Goal: Register for event/course

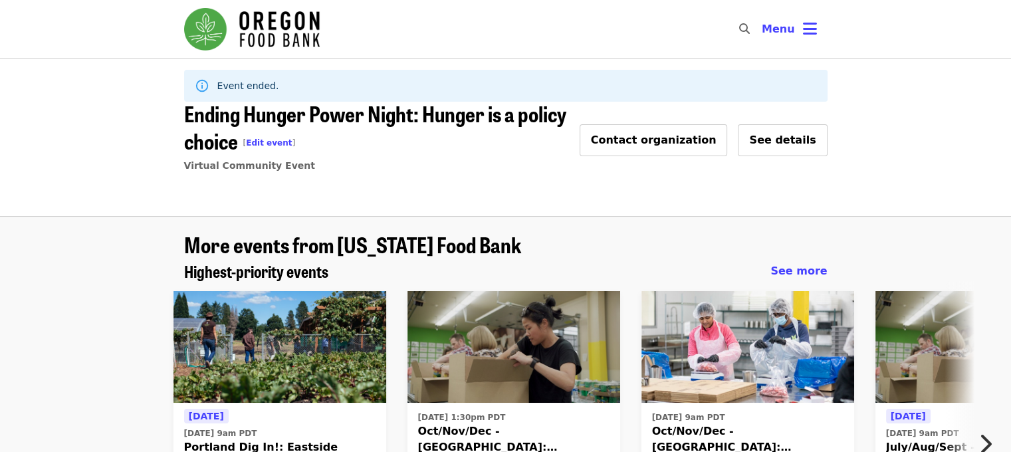
drag, startPoint x: 1020, startPoint y: 79, endPoint x: 1016, endPoint y: 64, distance: 15.8
click at [1010, 64] on html "Skip to content ​ Menu Event ended. Ending Hunger Power Night: Hunger is a poli…" at bounding box center [505, 226] width 1011 height 452
click at [492, 123] on span "Ending Hunger Power Night: Hunger is a policy choice [ Edit event ]" at bounding box center [375, 127] width 382 height 58
click at [787, 29] on span "Menu" at bounding box center [777, 29] width 33 height 13
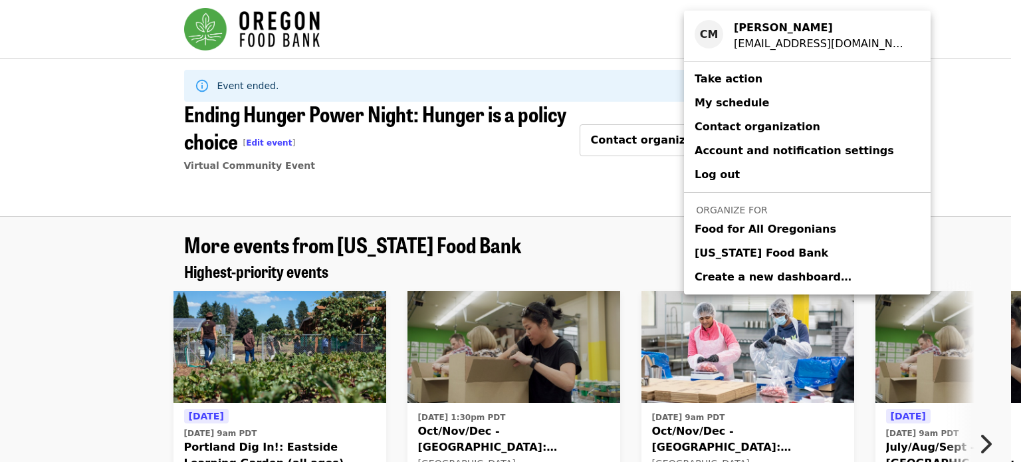
click at [490, 193] on div "Account menu" at bounding box center [510, 231] width 1021 height 462
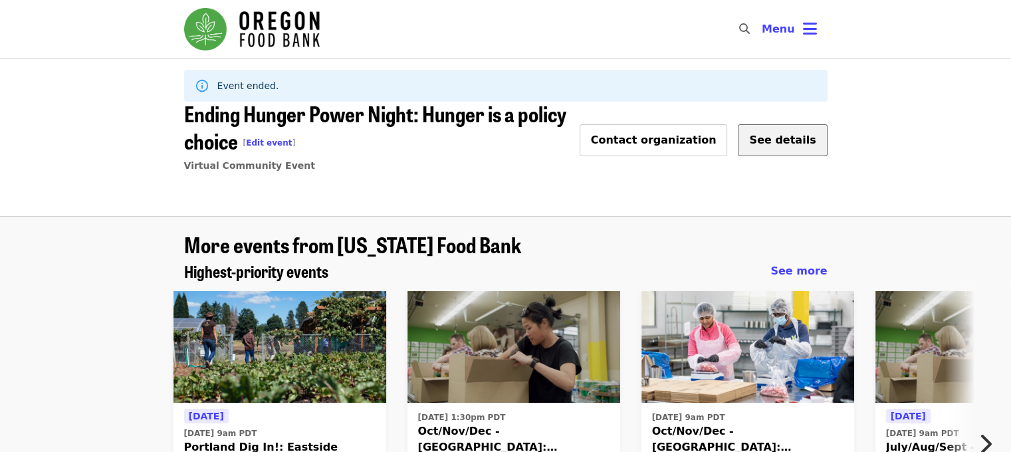
click at [799, 130] on button "See details" at bounding box center [782, 140] width 89 height 32
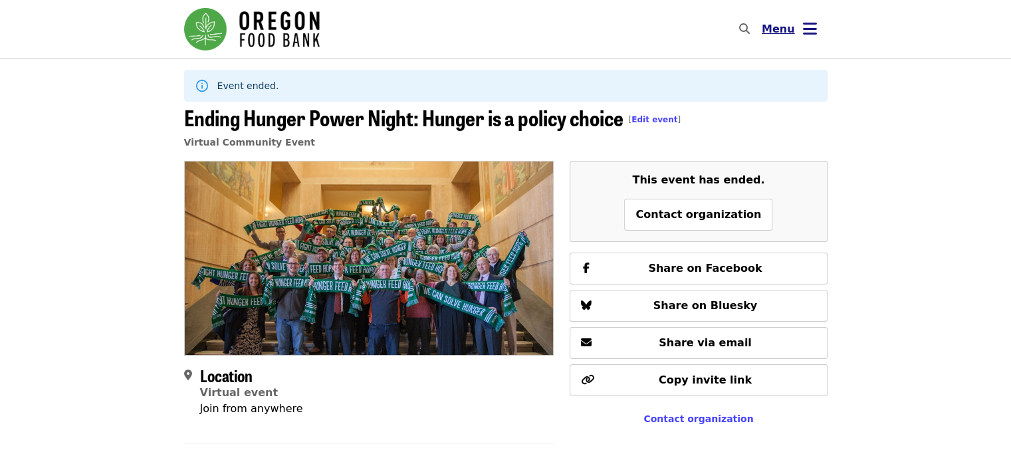
click at [777, 29] on span "Menu" at bounding box center [777, 29] width 33 height 13
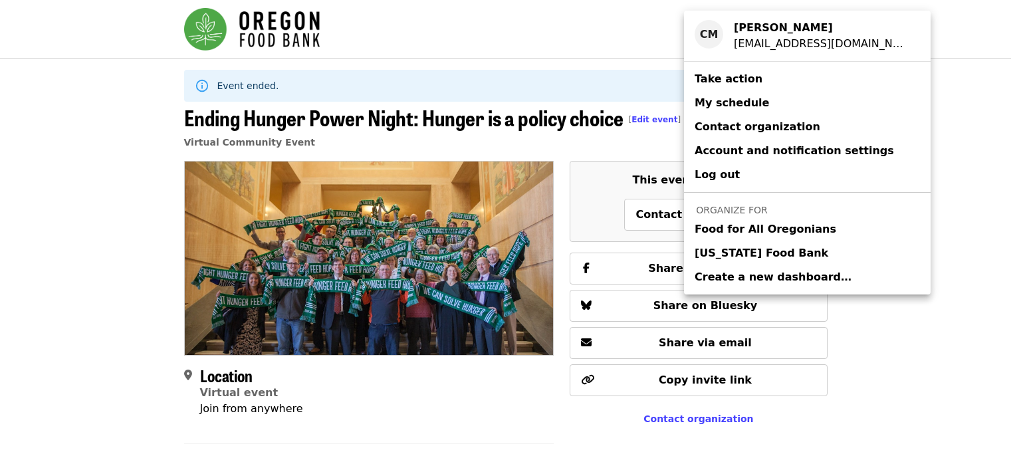
click at [753, 245] on span "[US_STATE] Food Bank" at bounding box center [761, 253] width 134 height 16
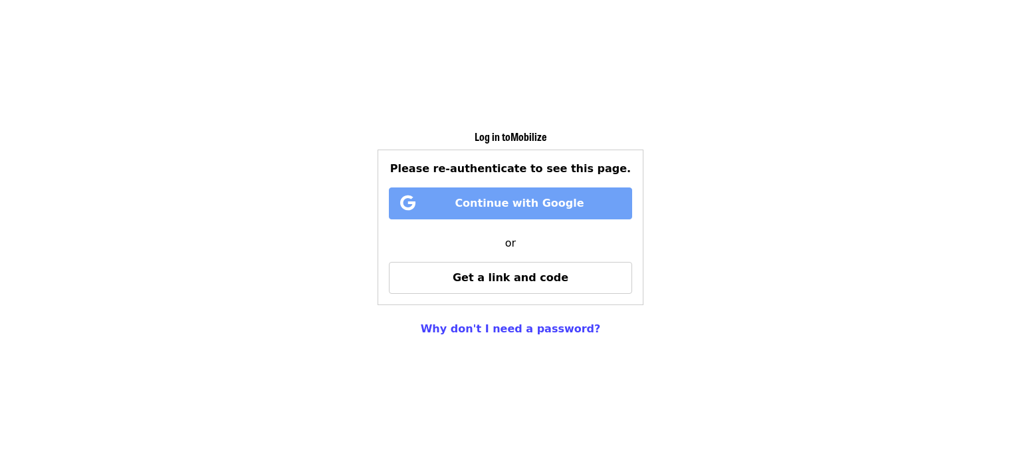
click at [575, 204] on span "Continue with Google" at bounding box center [513, 203] width 216 height 16
